Goal: Task Accomplishment & Management: Use online tool/utility

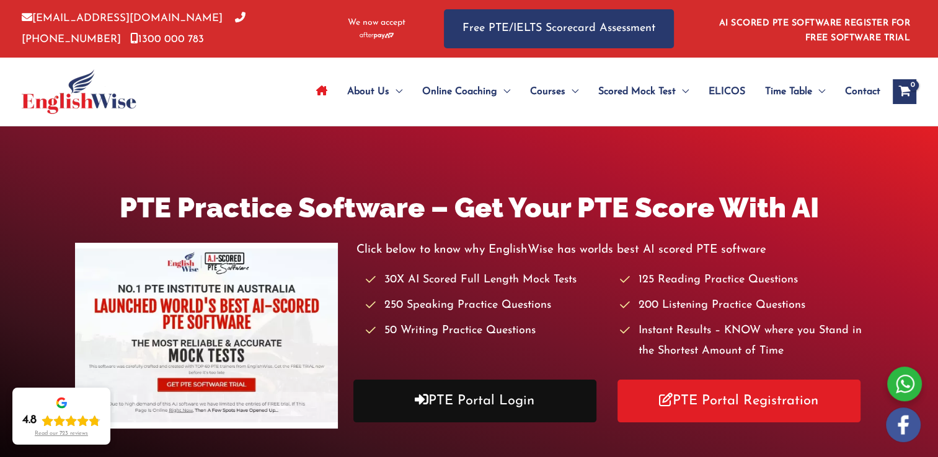
click at [464, 410] on link "PTE Portal Login" at bounding box center [474, 401] width 243 height 43
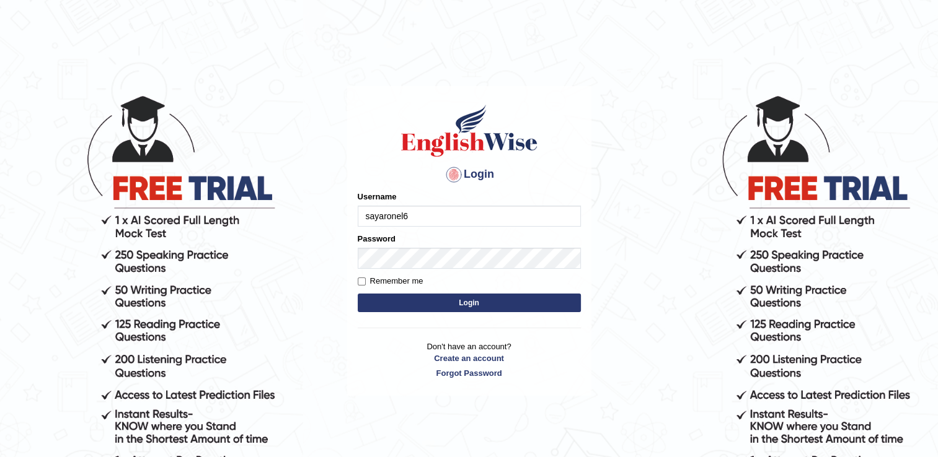
type input "sayaronel6"
click at [362, 281] on input "Remember me" at bounding box center [362, 282] width 8 height 8
checkbox input "true"
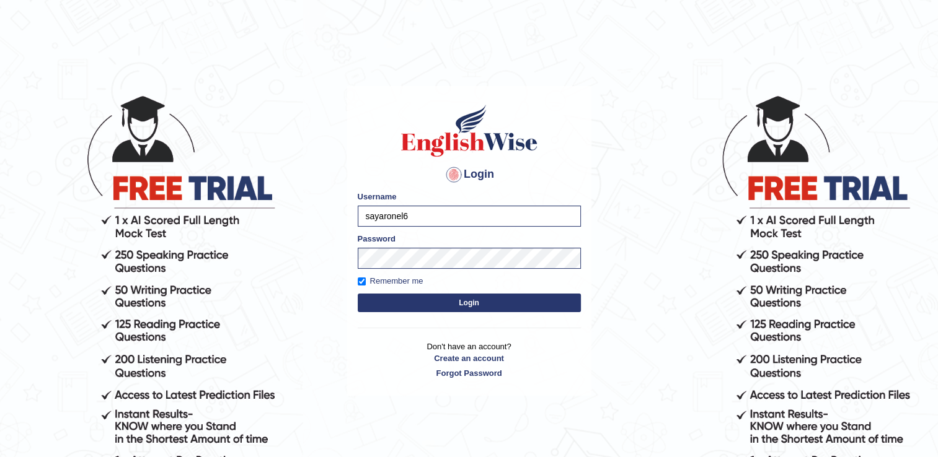
click at [438, 300] on button "Login" at bounding box center [469, 303] width 223 height 19
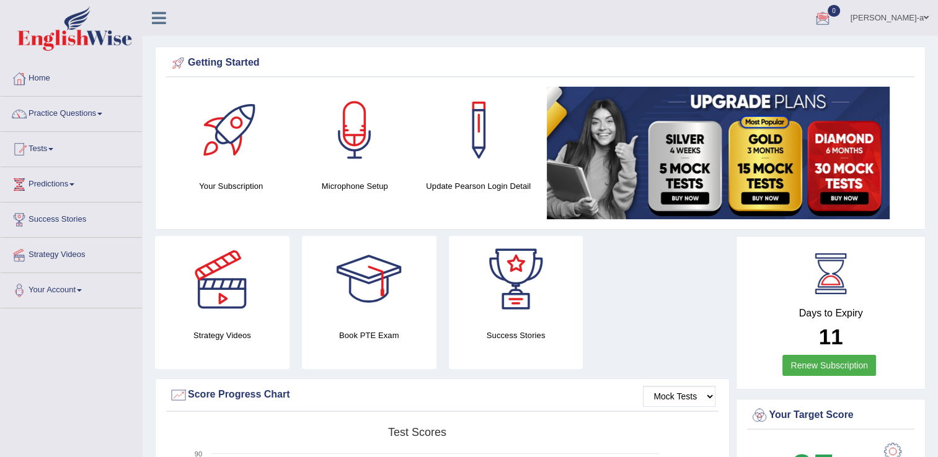
click at [832, 17] on div at bounding box center [822, 18] width 19 height 19
click at [53, 146] on link "Tests" at bounding box center [71, 147] width 141 height 31
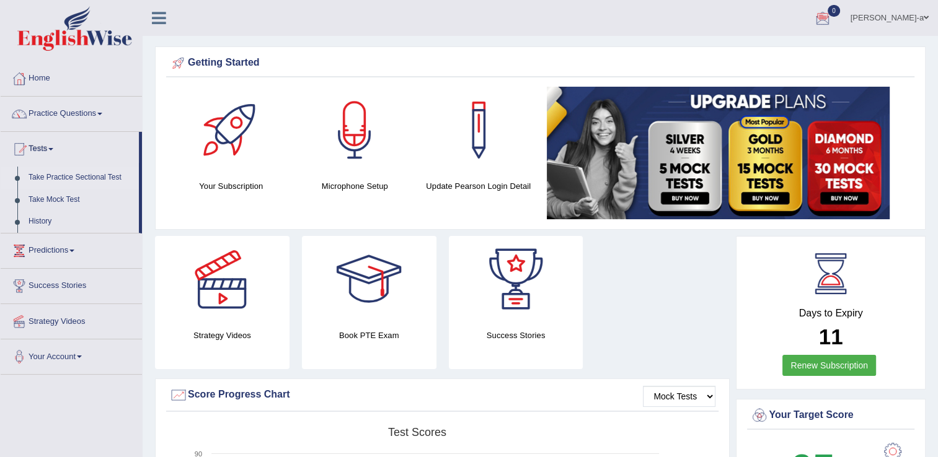
click at [77, 177] on link "Take Practice Sectional Test" at bounding box center [81, 178] width 116 height 22
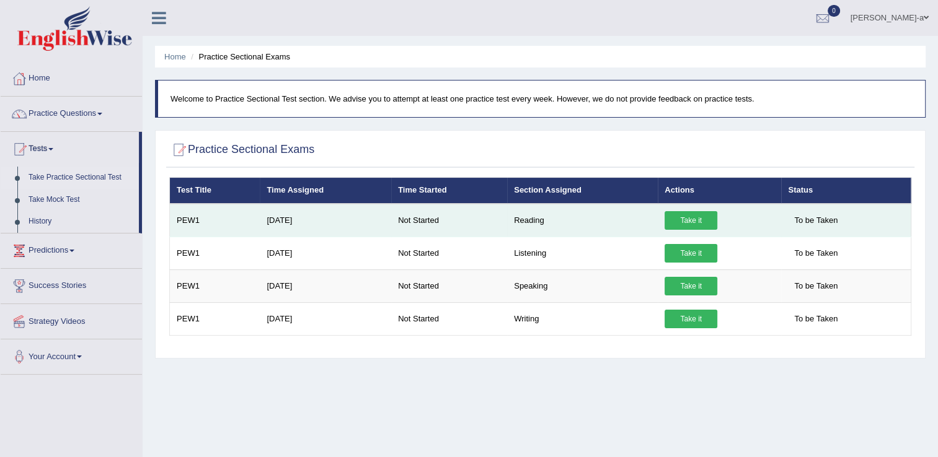
click at [681, 217] on link "Take it" at bounding box center [690, 220] width 53 height 19
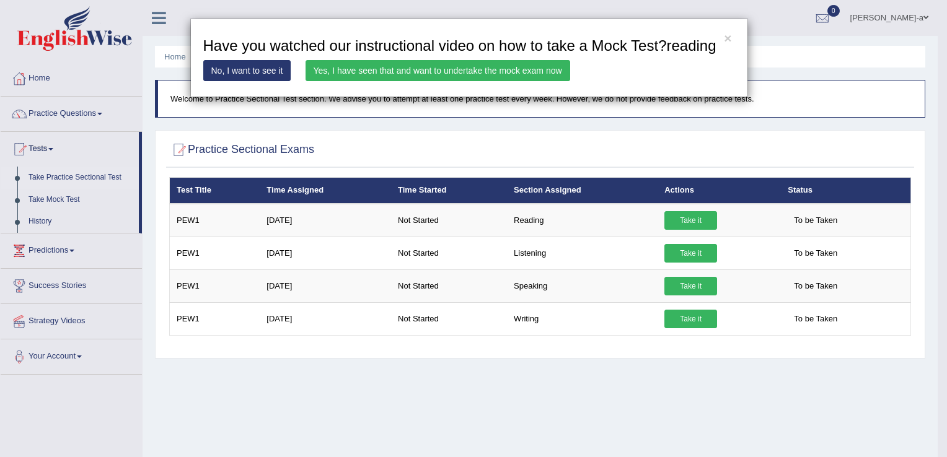
click at [407, 67] on link "Yes, I have seen that and want to undertake the mock exam now" at bounding box center [438, 70] width 265 height 21
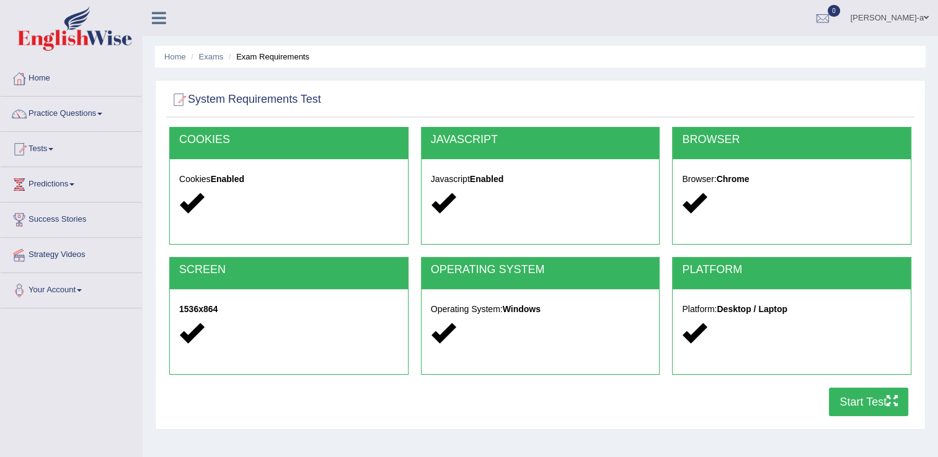
click at [865, 404] on button "Start Test" at bounding box center [868, 402] width 79 height 29
